Goal: Use online tool/utility: Utilize a website feature to perform a specific function

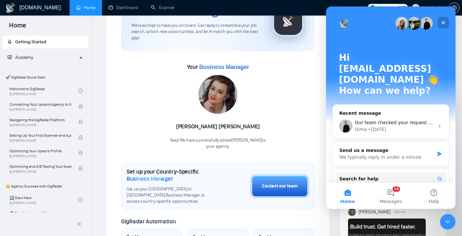
click at [445, 20] on icon "Close" at bounding box center [442, 22] width 5 height 5
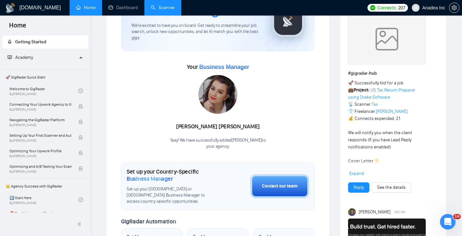
click at [164, 7] on link "Scanner" at bounding box center [163, 8] width 24 height 6
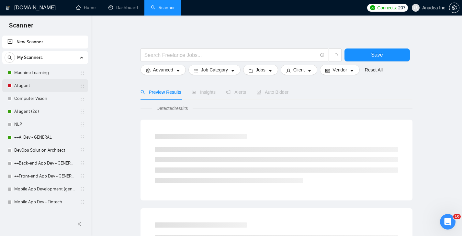
click at [26, 85] on link "AI agent" at bounding box center [44, 85] width 61 height 13
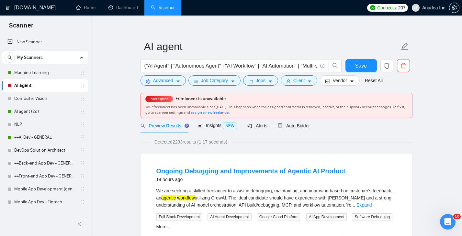
scroll to position [6, 0]
click at [300, 124] on span "Auto Bidder" at bounding box center [294, 125] width 32 height 5
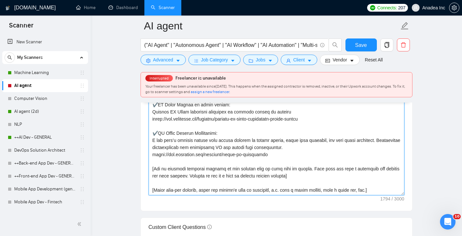
scroll to position [829, 0]
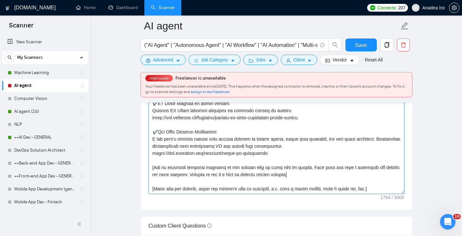
drag, startPoint x: 151, startPoint y: 150, endPoint x: 285, endPoint y: 150, distance: 133.3
click at [285, 150] on textarea "Cover letter template:" at bounding box center [277, 122] width 256 height 146
